Goal: Book appointment/travel/reservation

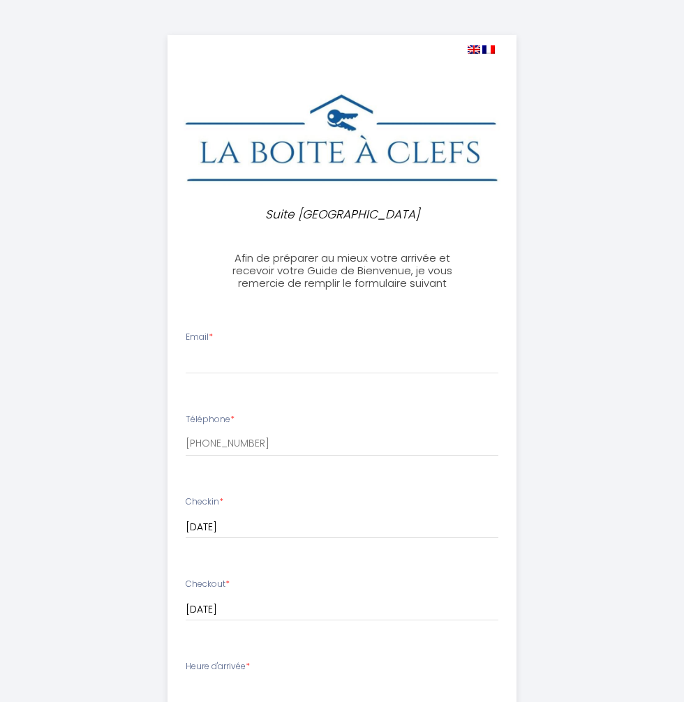
select select
click at [214, 373] on input "Email *" at bounding box center [342, 361] width 312 height 25
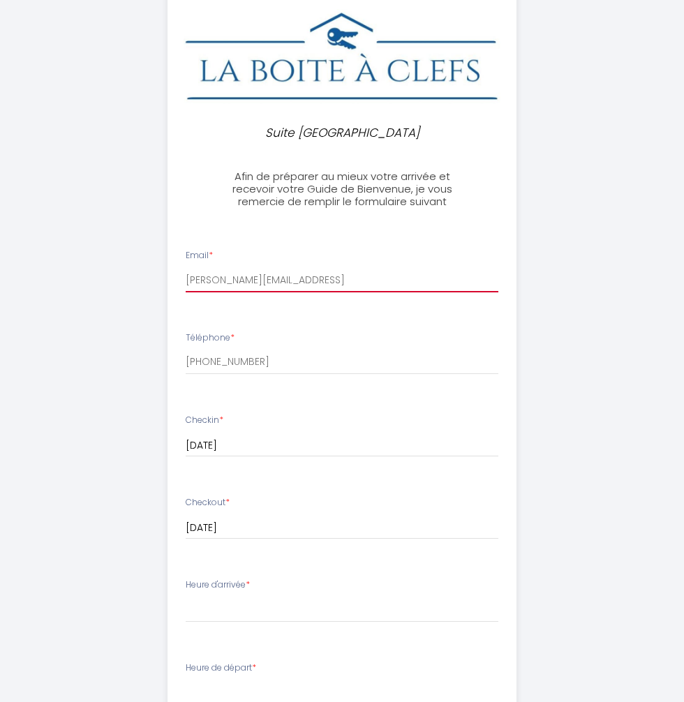
scroll to position [90, 0]
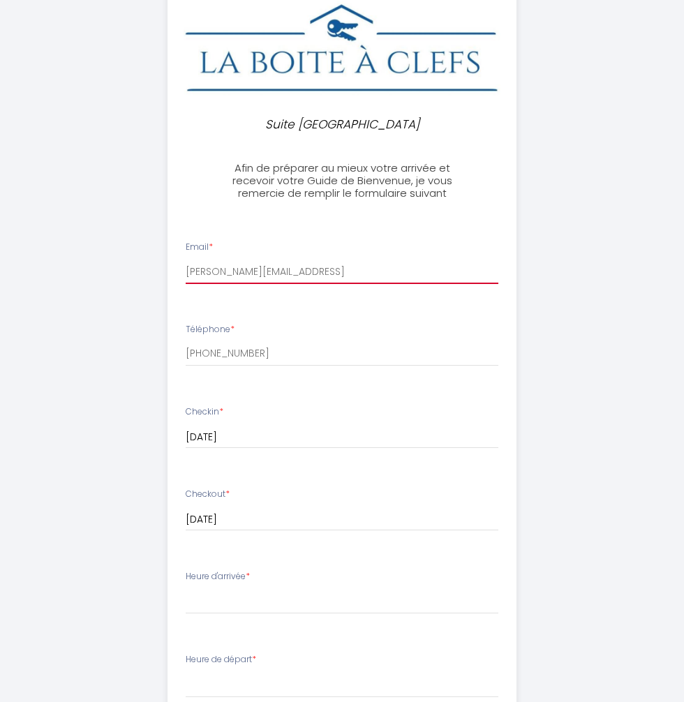
type input "[PERSON_NAME][EMAIL_ADDRESS]"
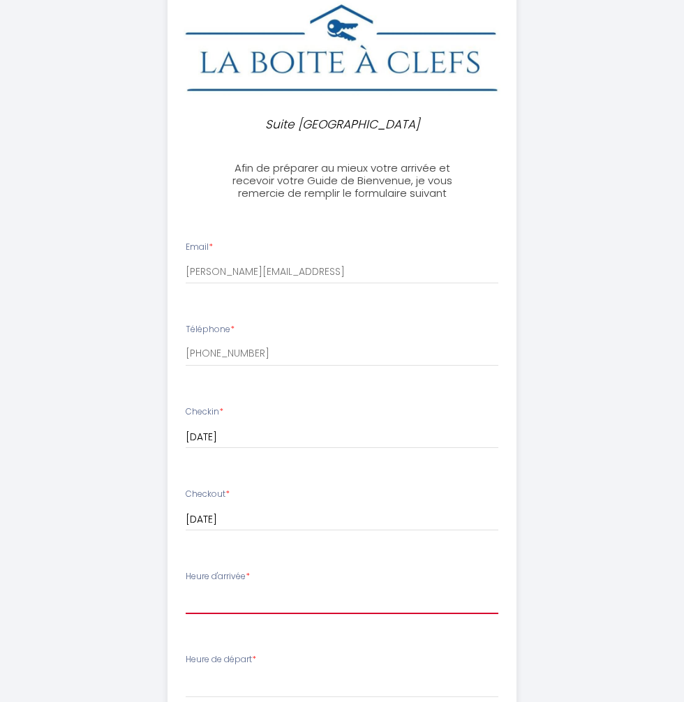
click at [407, 614] on select "16:00 16:30 17:00 17:30 18:00 18:30 19:00 19:30 20:00 20:30 21:00 21:30 22:00 2…" at bounding box center [342, 600] width 312 height 27
select select "16:00"
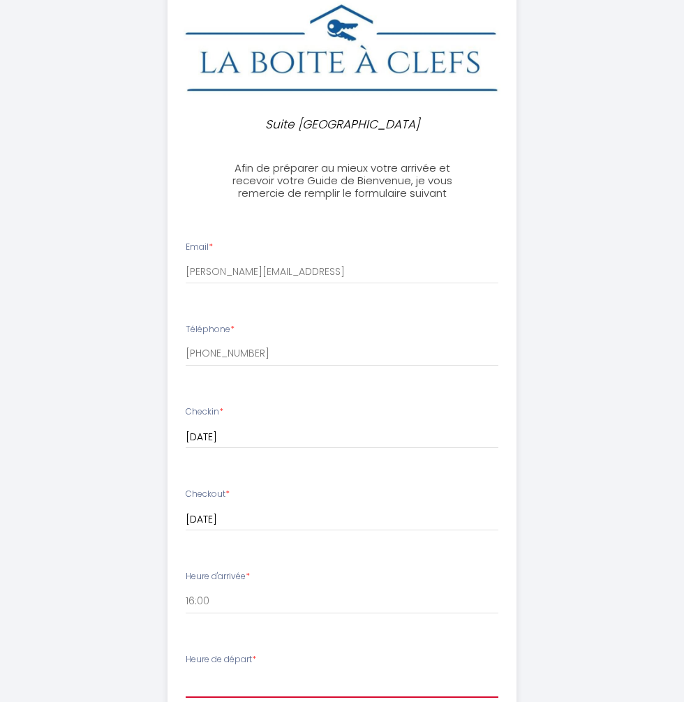
click at [218, 686] on select "00:00 00:30 01:00 01:30 02:00 02:30 03:00 03:30 04:00 04:30 05:00 05:30 06:00 0…" at bounding box center [342, 684] width 312 height 27
select select "10:00"
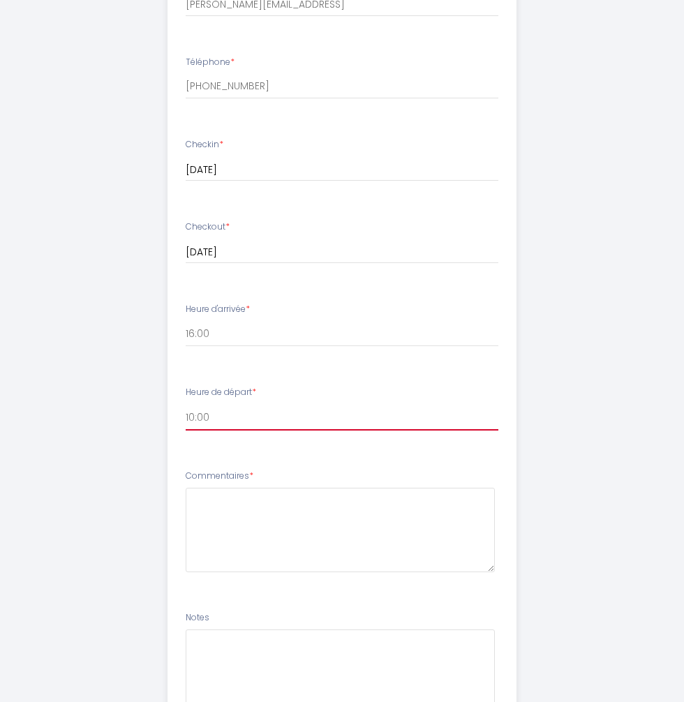
scroll to position [415, 0]
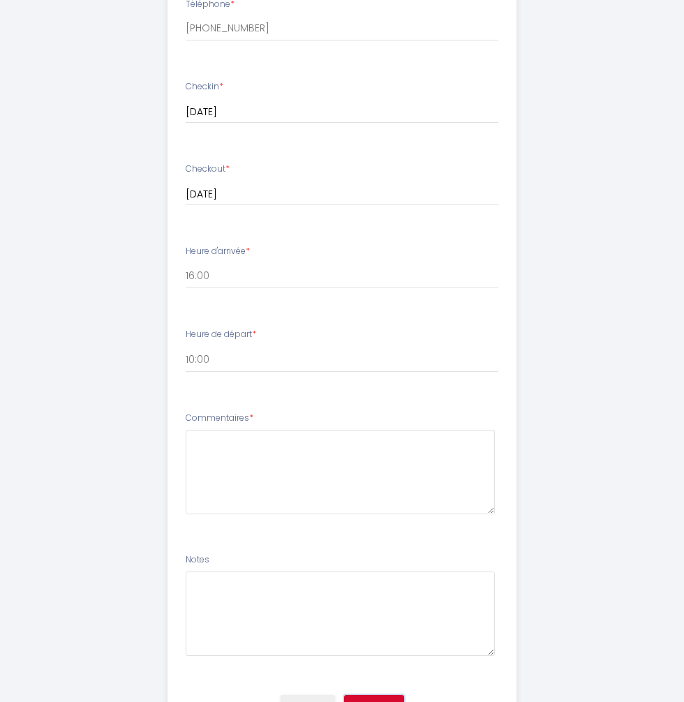
click at [375, 701] on button "Envoyer" at bounding box center [374, 707] width 60 height 24
click at [375, 701] on div "Effacer Envoyer" at bounding box center [341, 712] width 365 height 53
click at [380, 701] on button "Envoyer" at bounding box center [374, 707] width 60 height 24
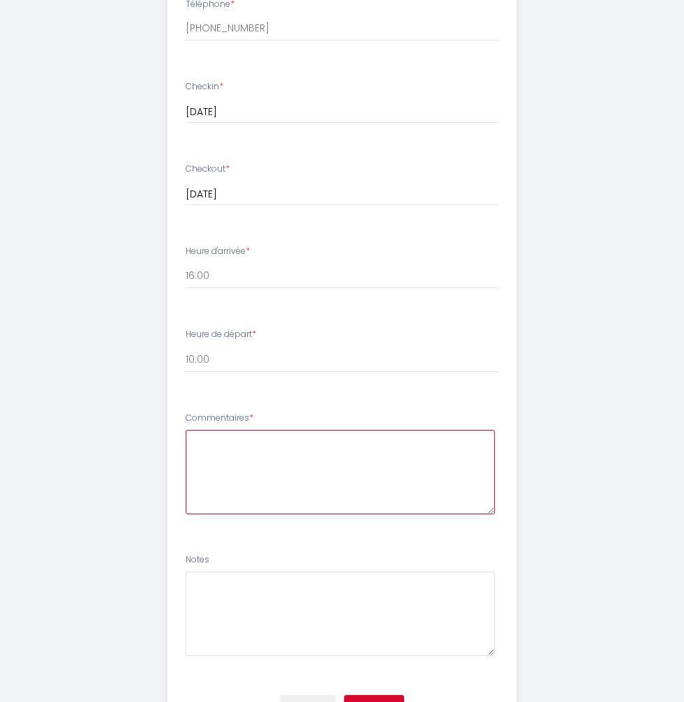
click at [222, 458] on textarea at bounding box center [340, 472] width 309 height 84
type textarea "Arrivée vers16h. Départ a 10 h. Respectueusement P [PERSON_NAME]"
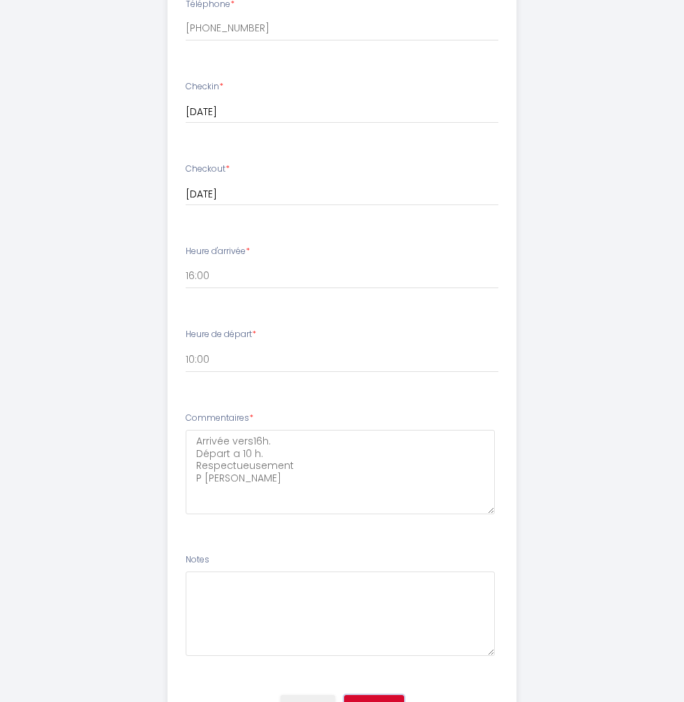
click at [379, 701] on button "Envoyer" at bounding box center [374, 707] width 60 height 24
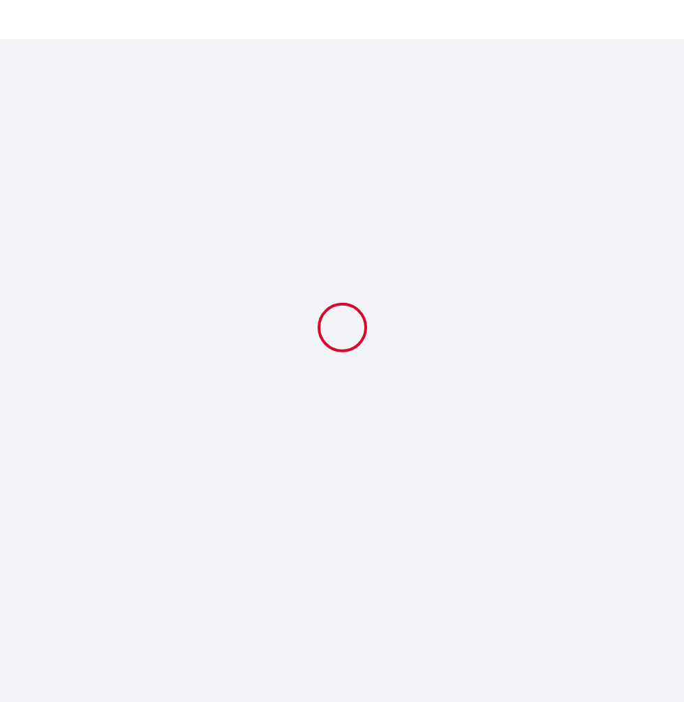
select select "10:00"
